Goal: Task Accomplishment & Management: Manage account settings

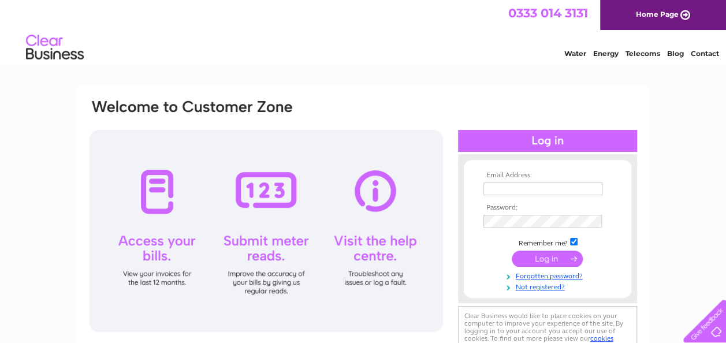
type input "reception@nbgroup.net"
click at [539, 259] on input "submit" at bounding box center [547, 259] width 71 height 16
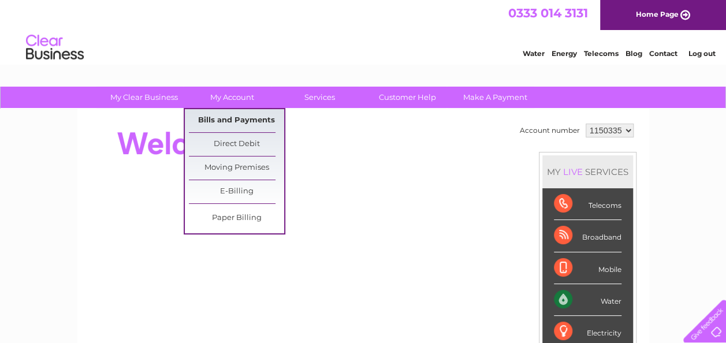
click at [220, 118] on link "Bills and Payments" at bounding box center [236, 120] width 95 height 23
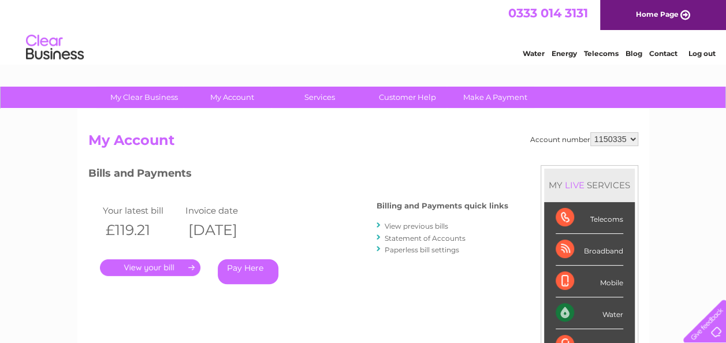
click at [169, 270] on link "." at bounding box center [150, 268] width 101 height 17
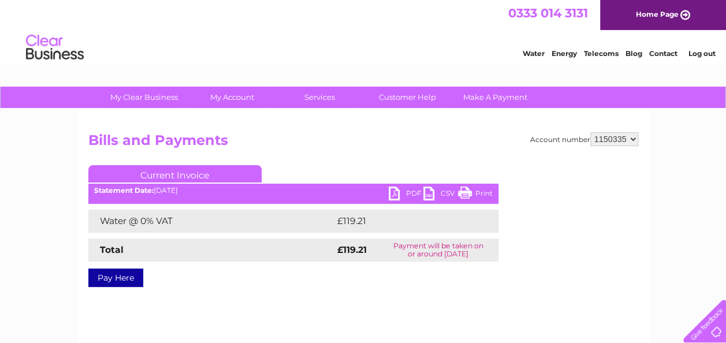
click at [405, 190] on link "PDF" at bounding box center [406, 195] width 35 height 17
click at [713, 55] on link "Log out" at bounding box center [701, 53] width 27 height 9
